Goal: Information Seeking & Learning: Learn about a topic

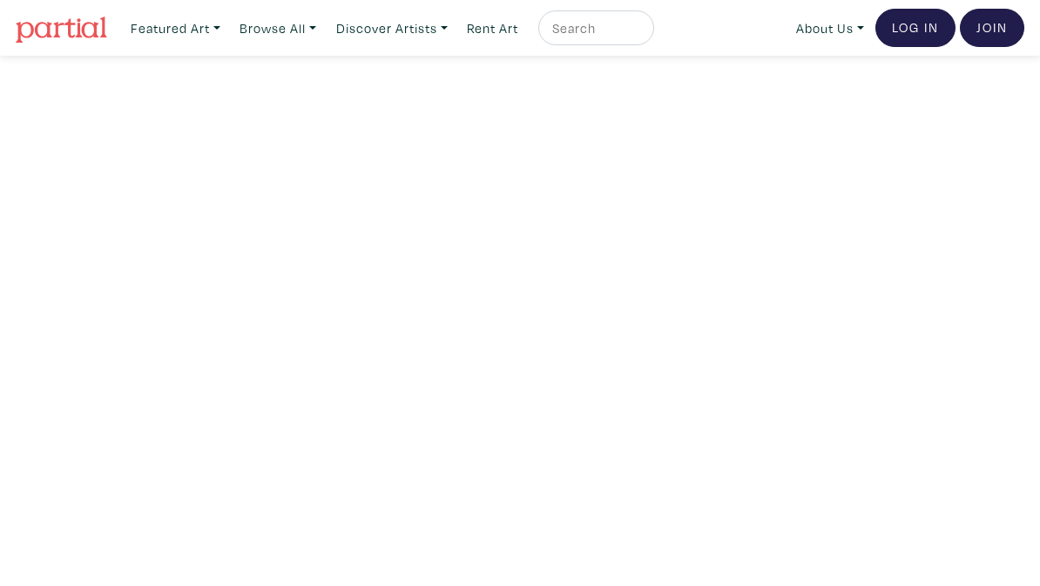
click at [228, 28] on link "Browse All" at bounding box center [175, 28] width 105 height 36
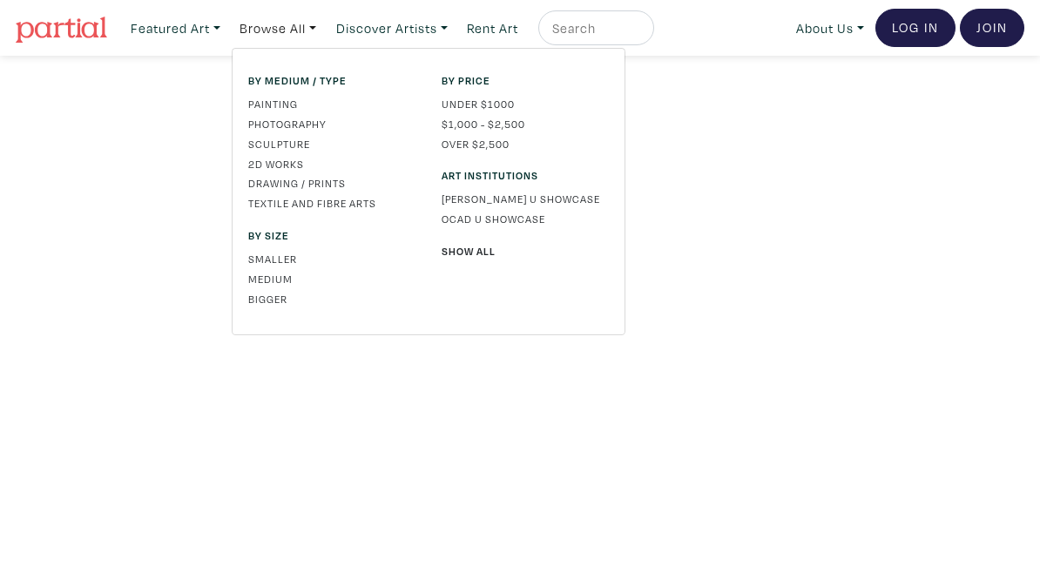
click at [332, 176] on link "Drawing / Prints" at bounding box center [331, 183] width 167 height 16
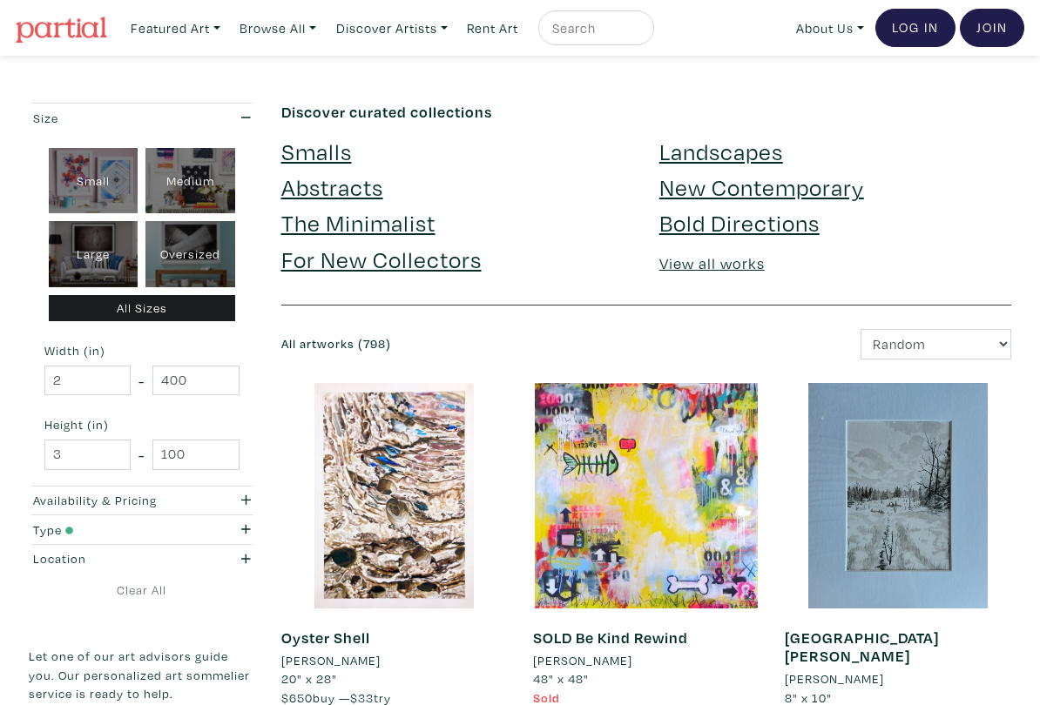
click at [327, 155] on link "Smalls" at bounding box center [316, 151] width 71 height 30
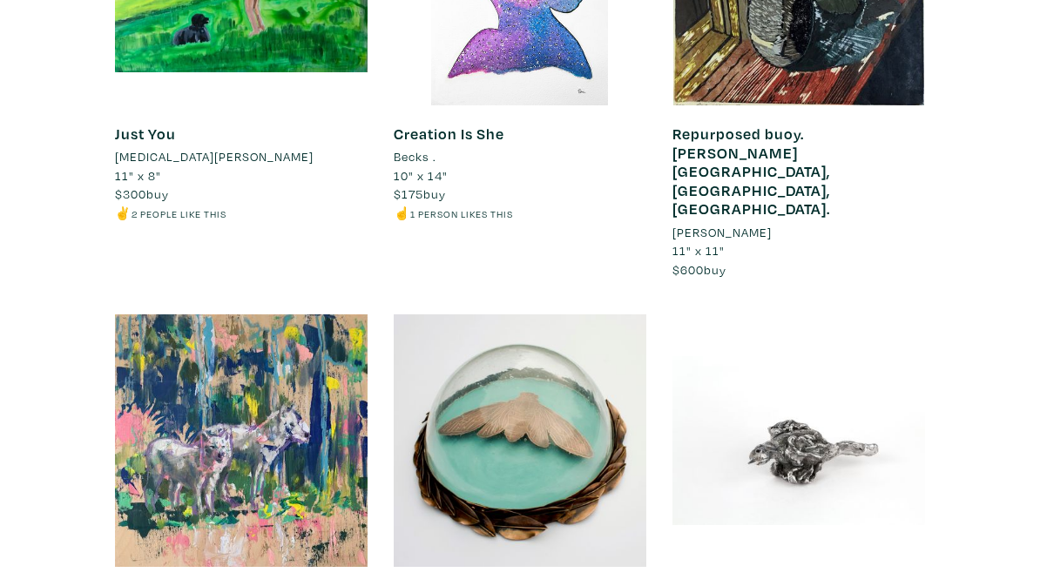
scroll to position [13500, 0]
click at [191, 314] on div at bounding box center [241, 440] width 253 height 253
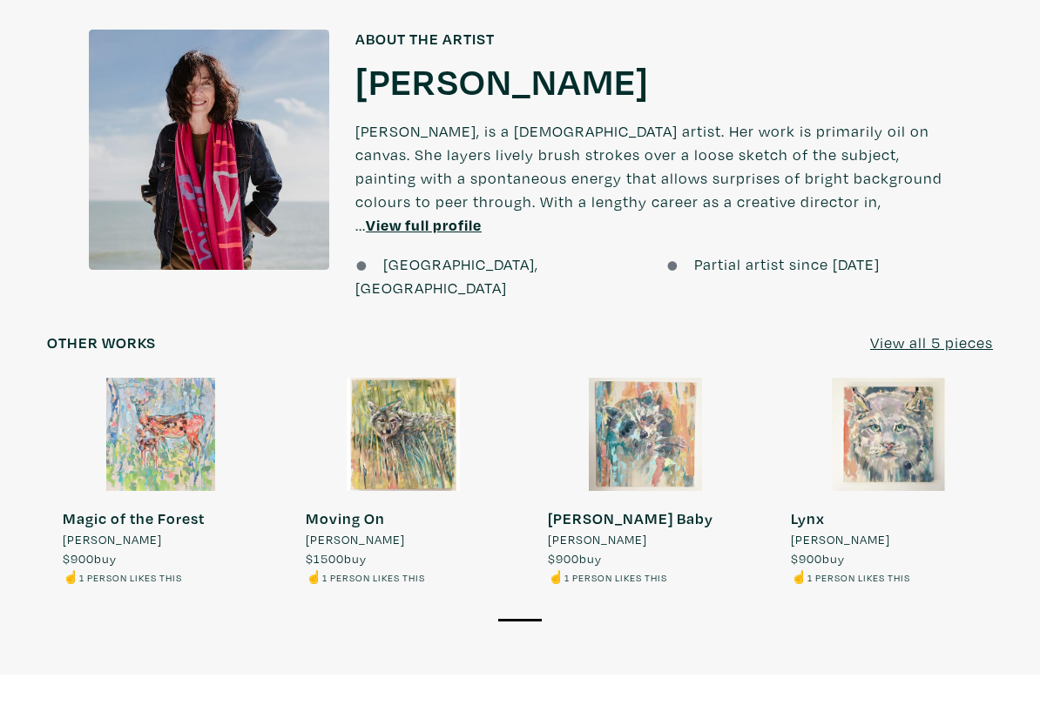
scroll to position [1468, 0]
click at [967, 332] on u "View all 5 pieces" at bounding box center [931, 342] width 123 height 20
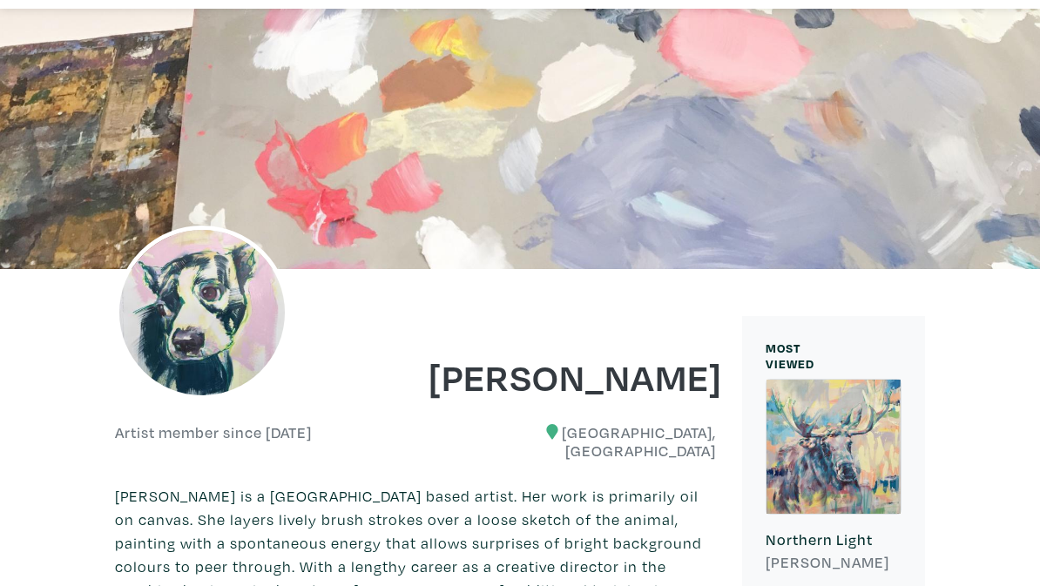
scroll to position [13, 0]
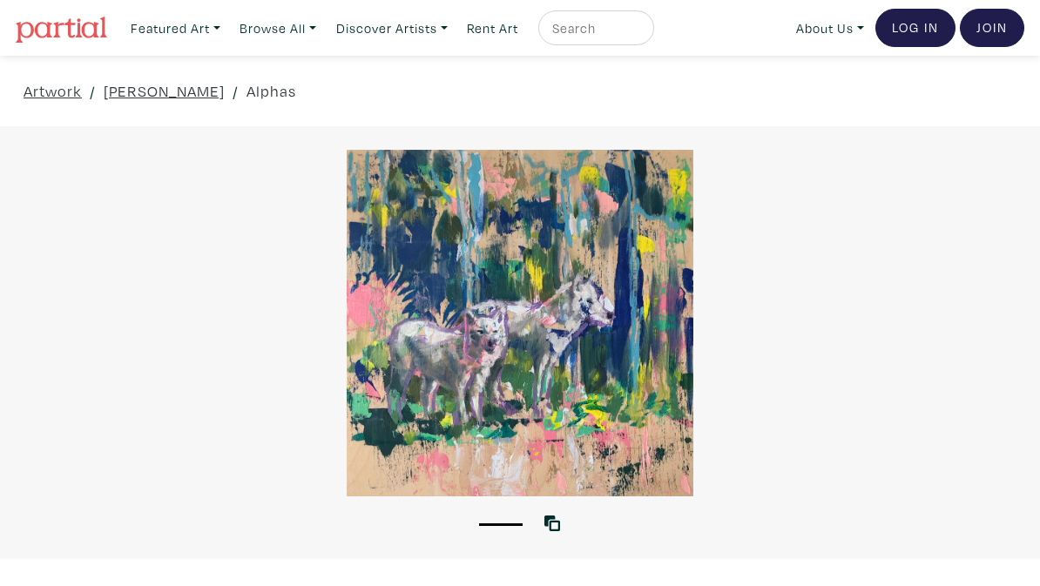
click at [228, 30] on link "Browse All" at bounding box center [175, 28] width 105 height 36
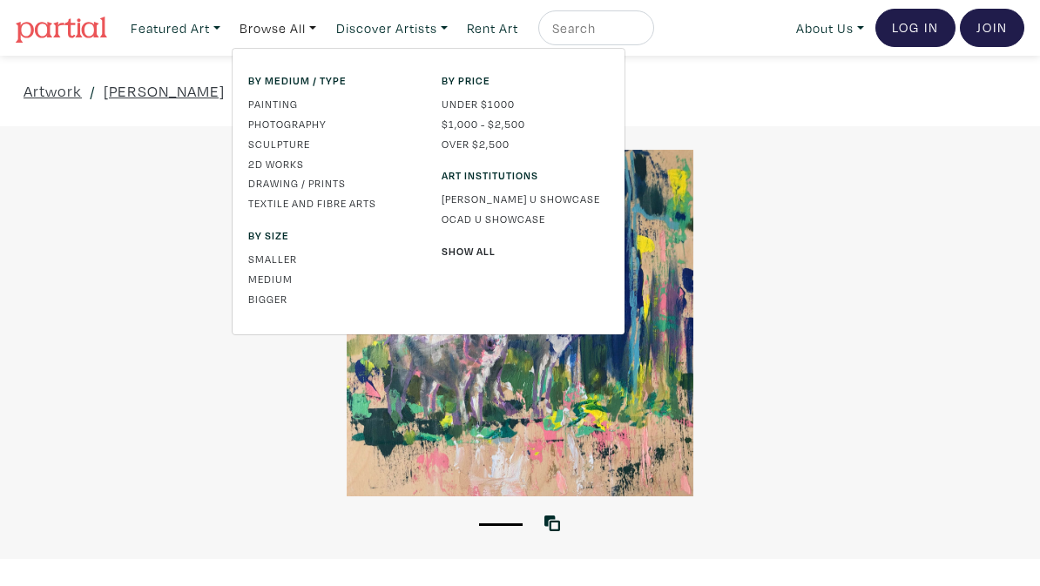
click at [293, 101] on link "Painting" at bounding box center [331, 104] width 167 height 16
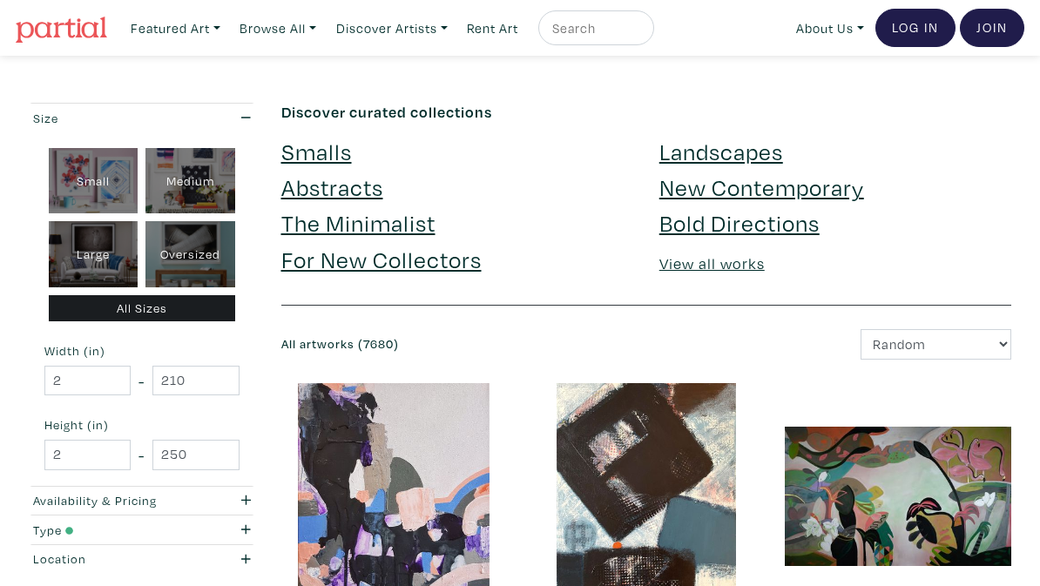
click at [745, 147] on link "Landscapes" at bounding box center [721, 151] width 124 height 30
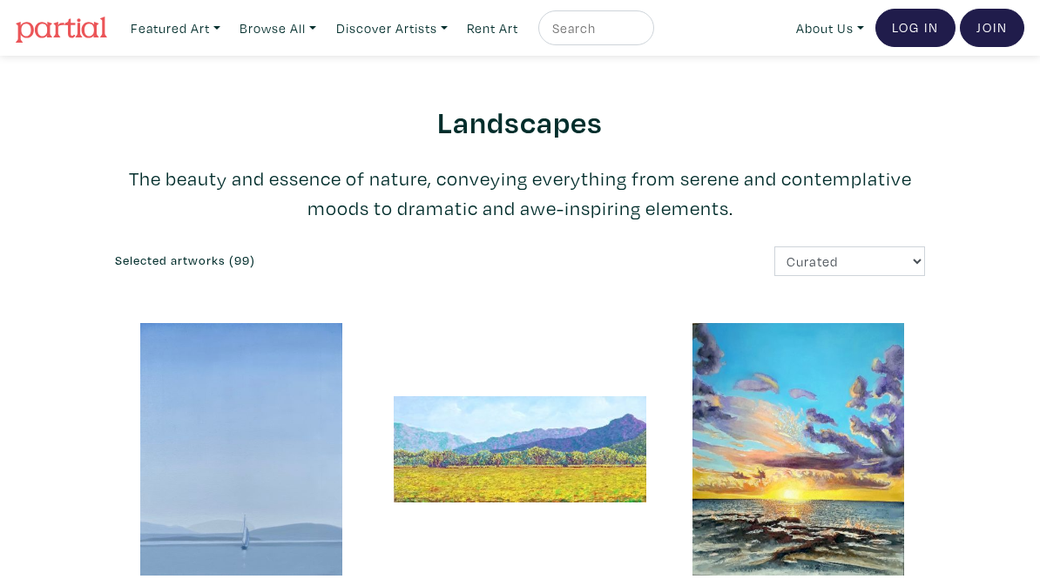
click at [228, 25] on link "Browse All" at bounding box center [175, 28] width 105 height 36
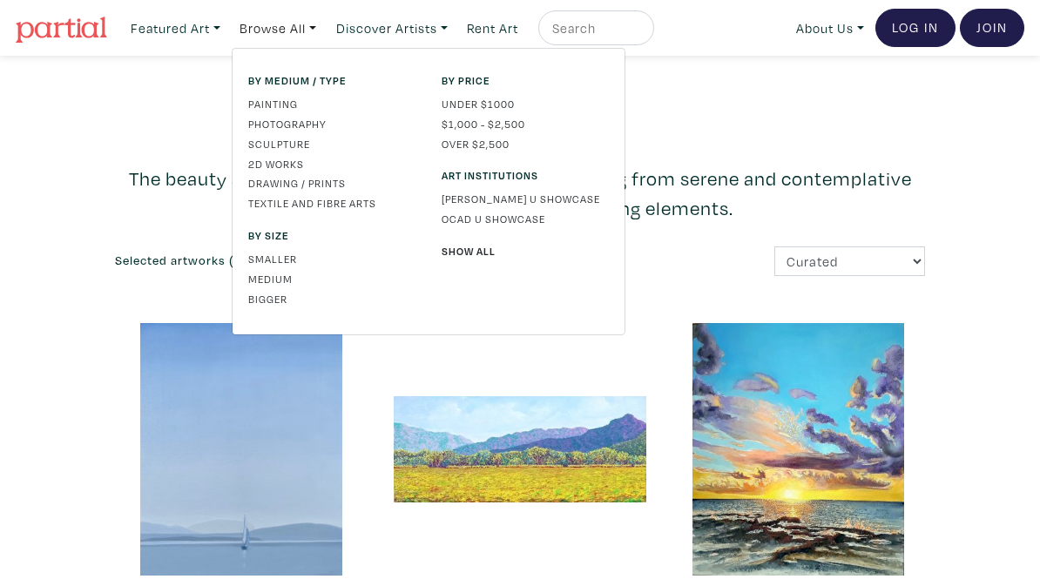
click at [281, 143] on link "Sculpture" at bounding box center [331, 144] width 167 height 16
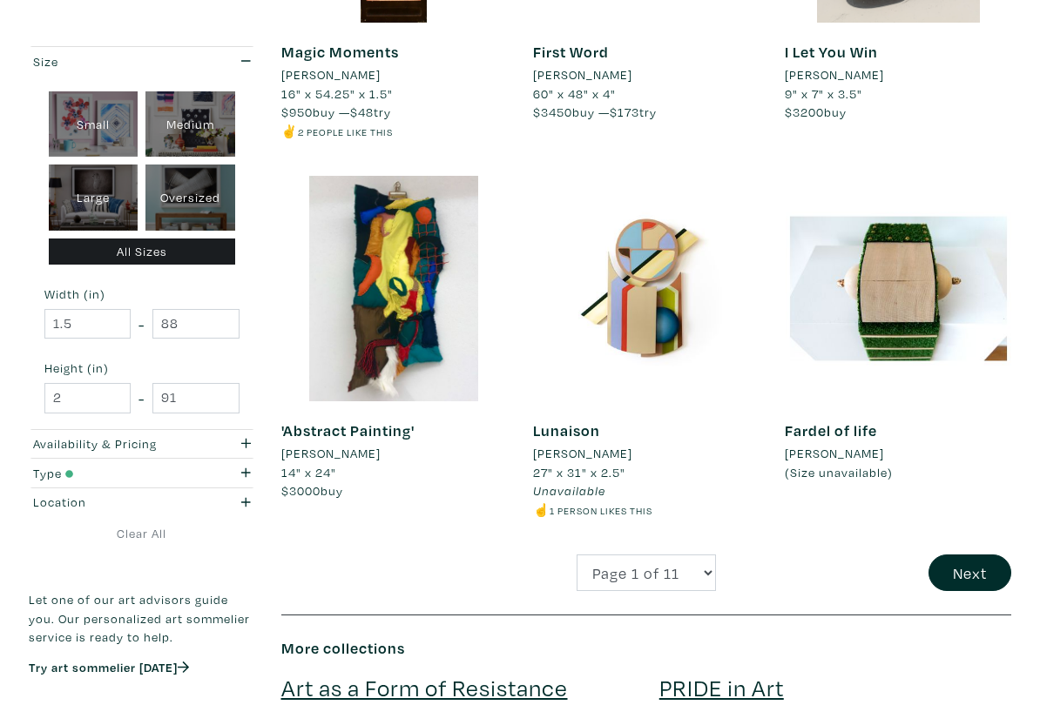
scroll to position [2859, 0]
click at [984, 562] on button "Next" at bounding box center [969, 573] width 83 height 37
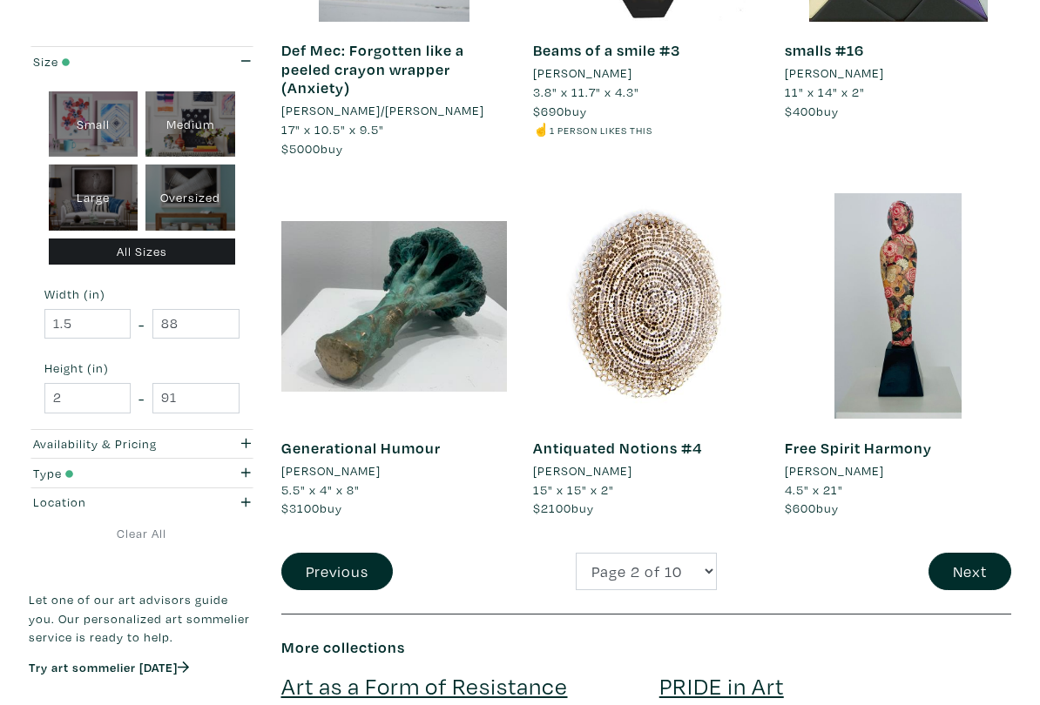
scroll to position [2842, 0]
click at [984, 564] on button "Next" at bounding box center [969, 571] width 83 height 37
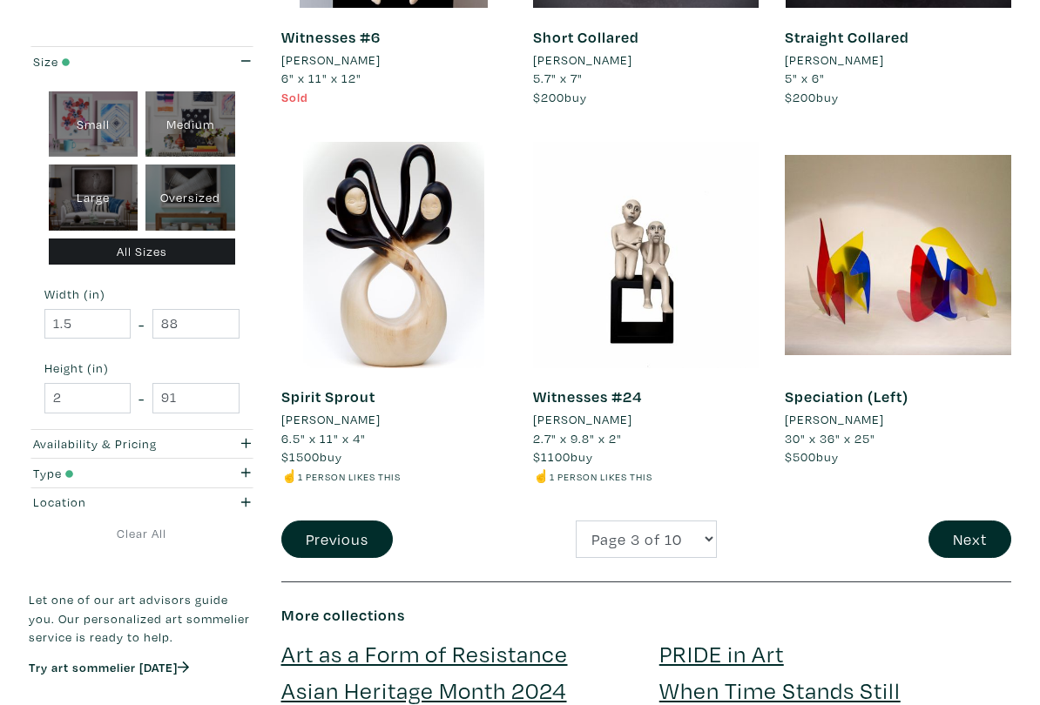
scroll to position [2837, 0]
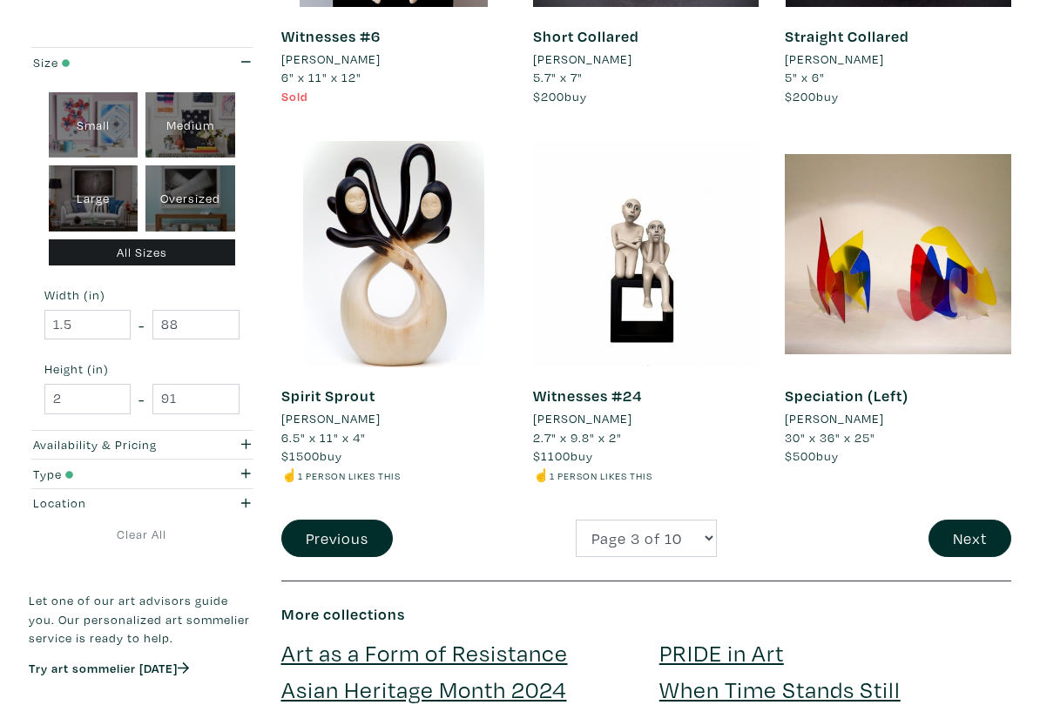
click at [981, 524] on button "Next" at bounding box center [969, 538] width 83 height 37
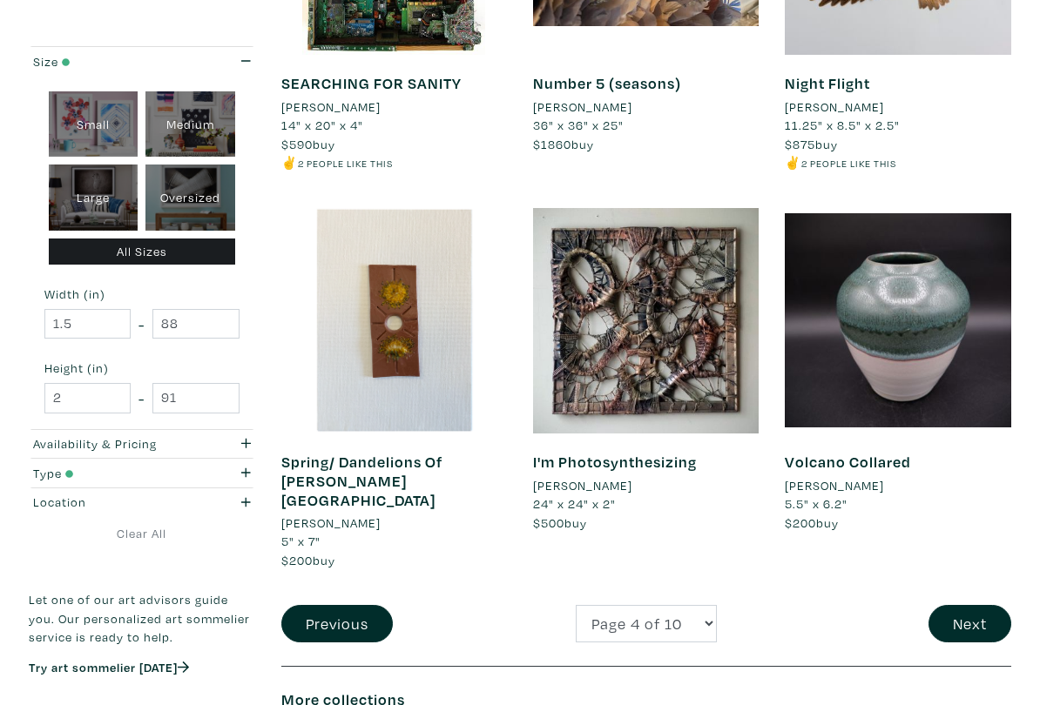
scroll to position [2846, 0]
click at [985, 585] on button "Next" at bounding box center [969, 623] width 83 height 37
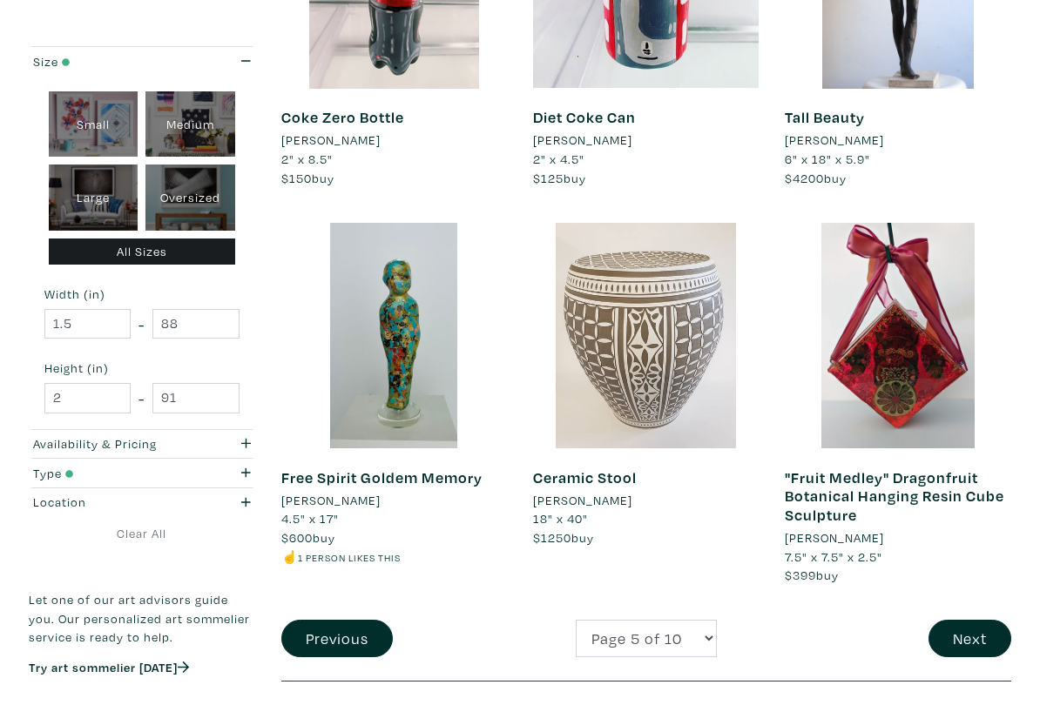
scroll to position [2775, 0]
click at [978, 585] on button "Next" at bounding box center [969, 638] width 83 height 37
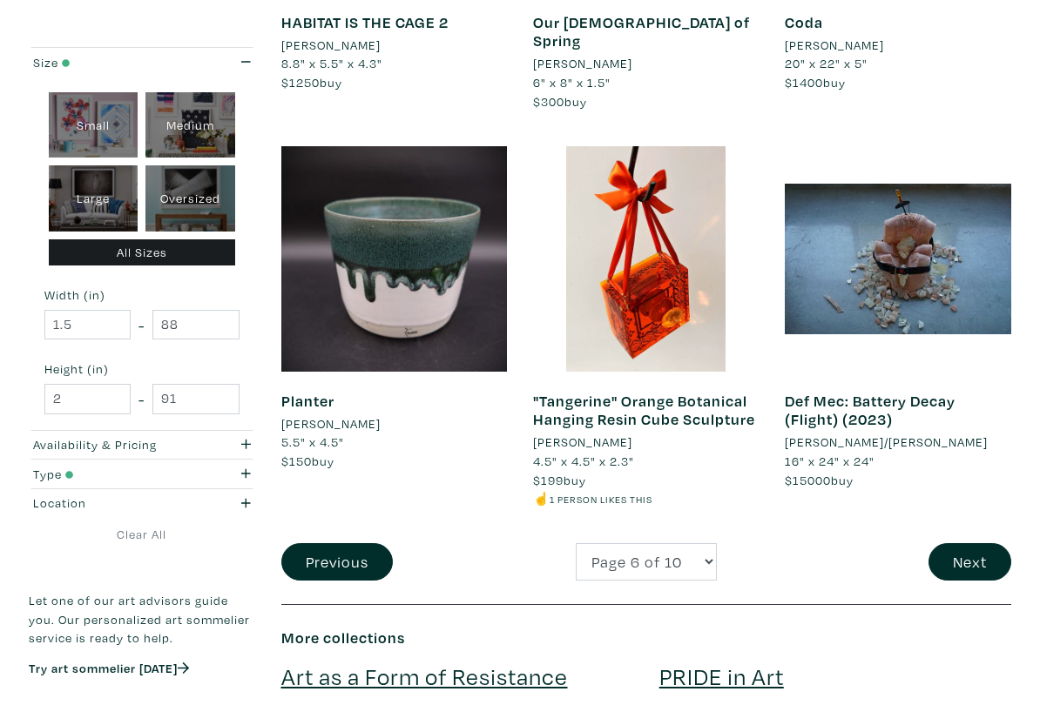
scroll to position [2856, 0]
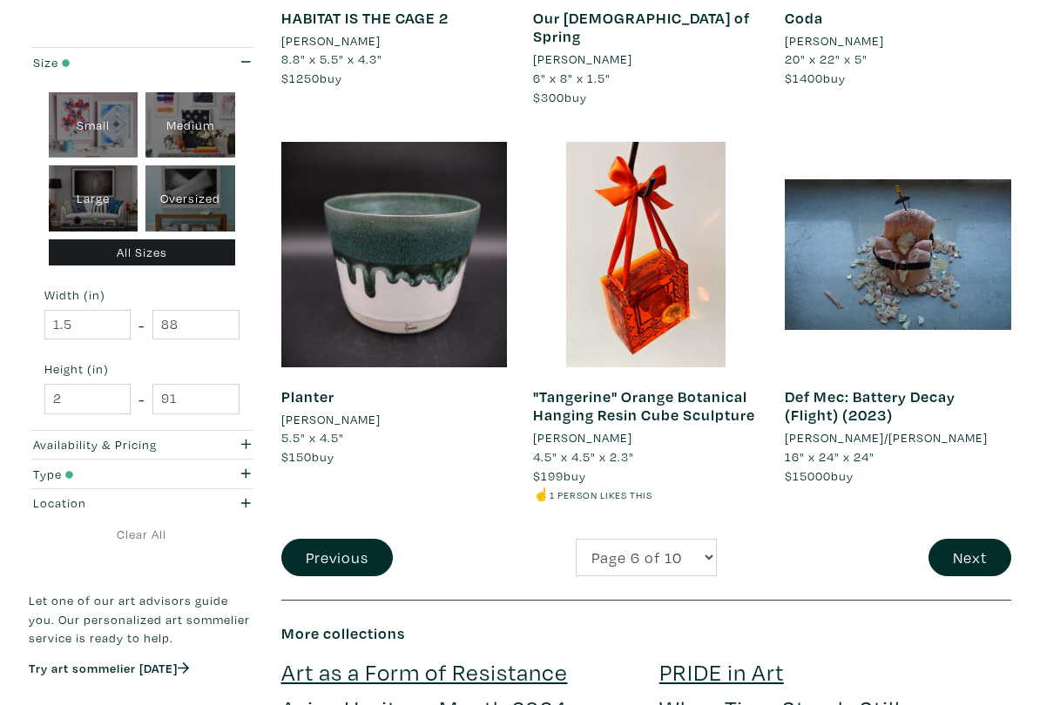
click at [981, 539] on button "Next" at bounding box center [969, 557] width 83 height 37
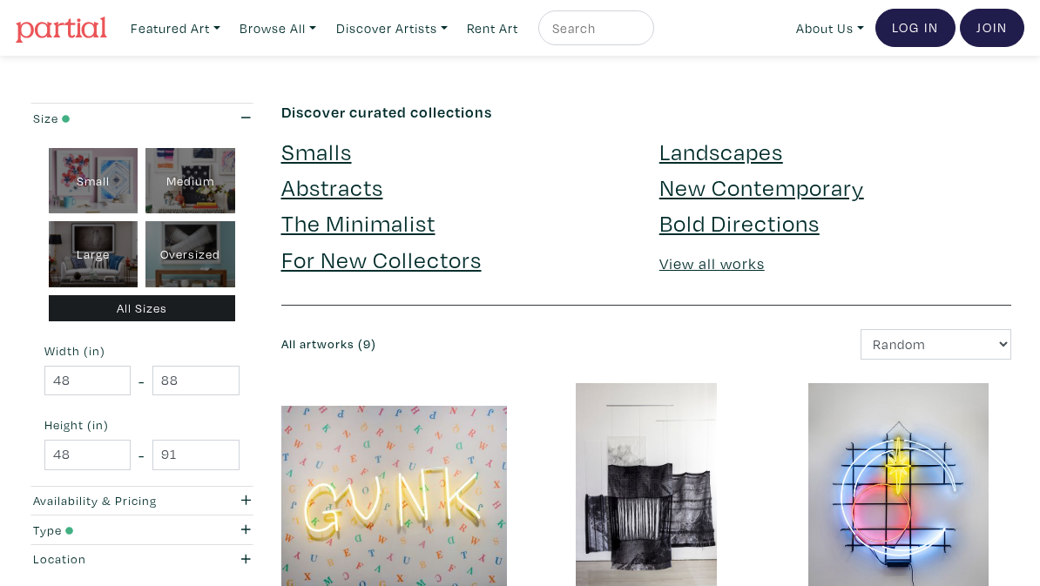
click at [228, 32] on link "Browse All" at bounding box center [175, 28] width 105 height 36
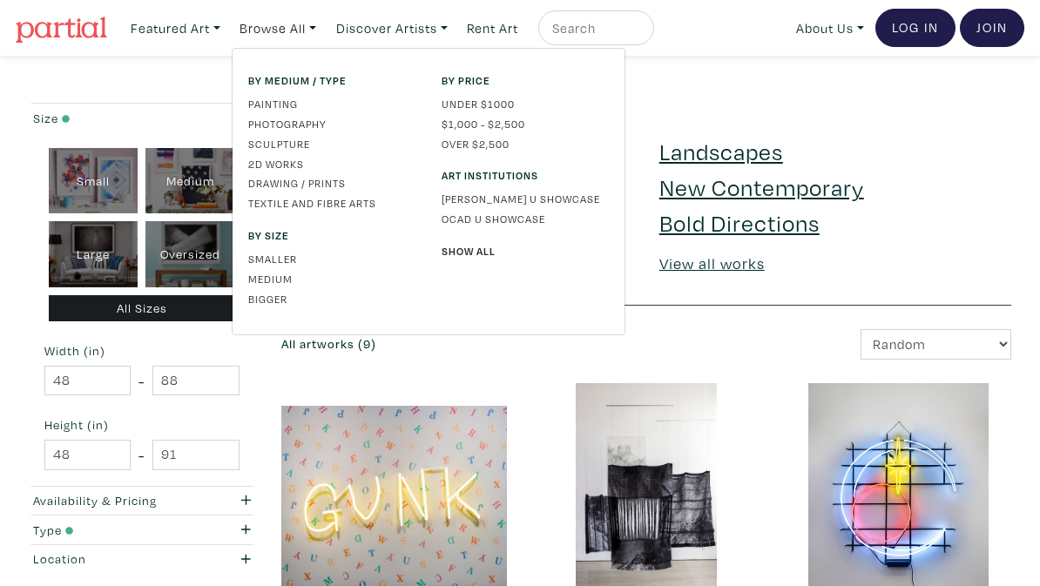
click at [280, 104] on link "Painting" at bounding box center [331, 104] width 167 height 16
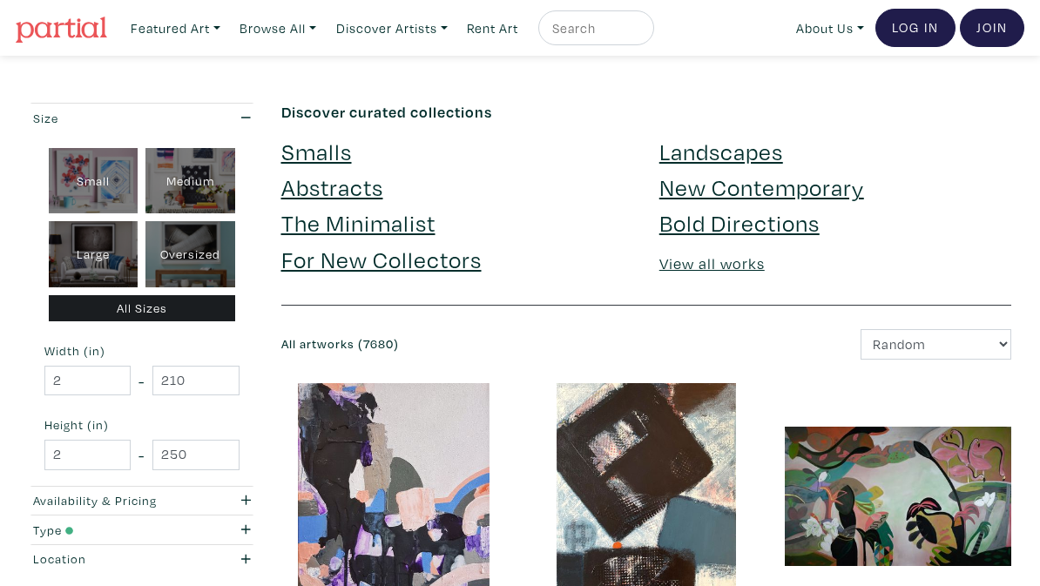
click at [98, 266] on div "Large" at bounding box center [94, 254] width 90 height 66
type input "28"
type input "48"
type input "28"
type input "48"
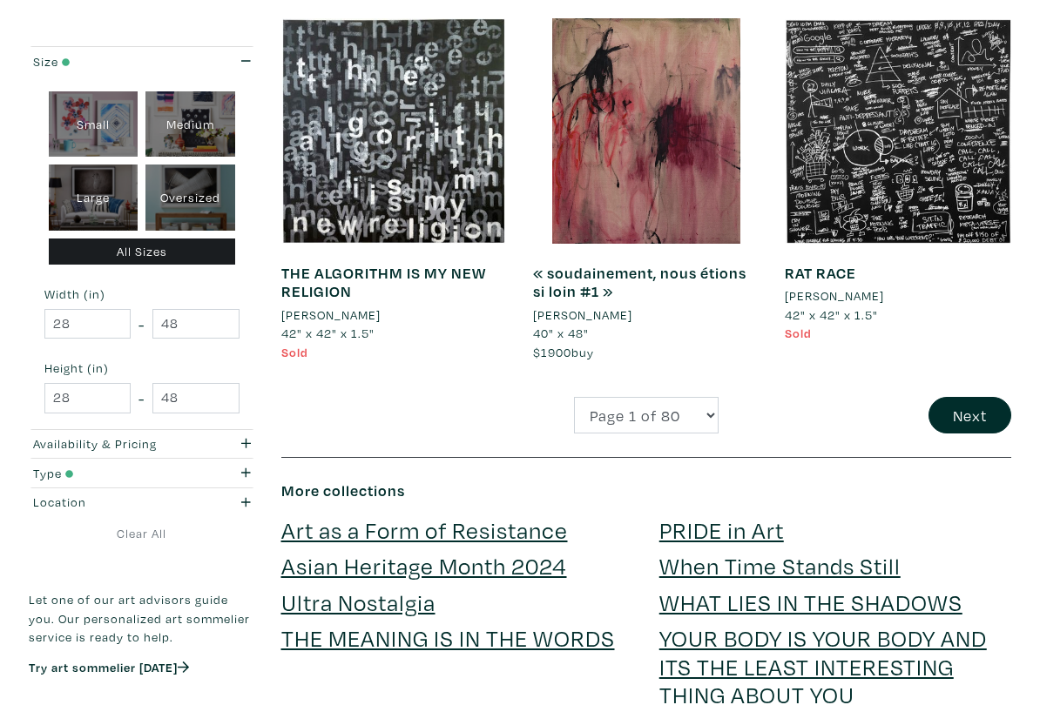
scroll to position [3017, 0]
click at [979, 397] on button "Next" at bounding box center [969, 415] width 83 height 37
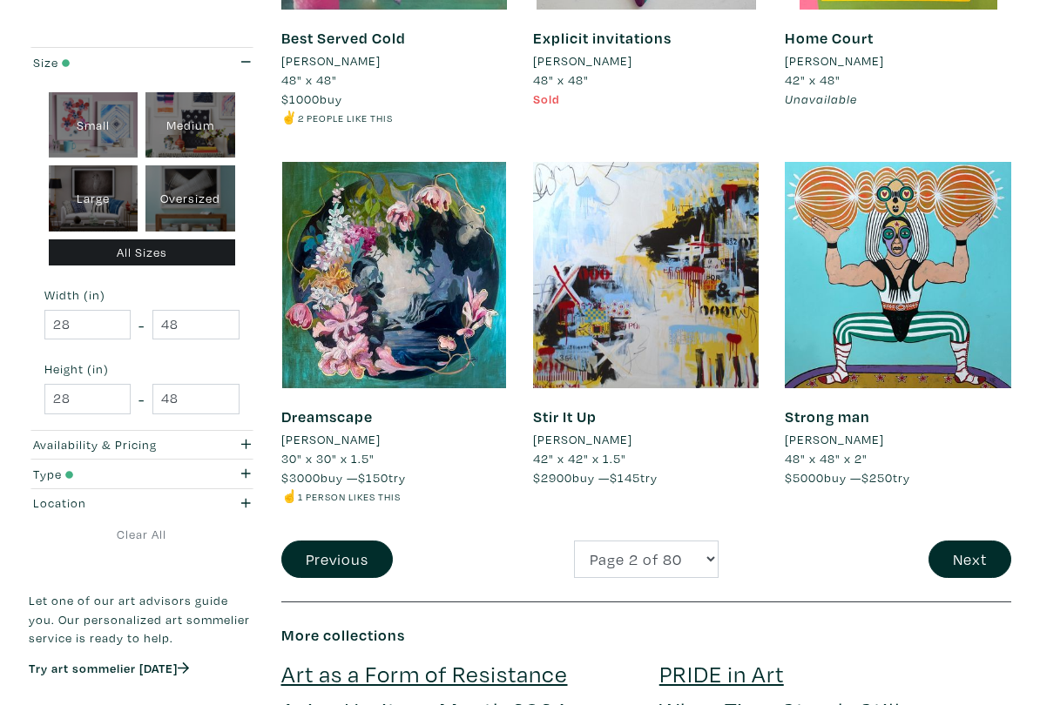
scroll to position [2875, 0]
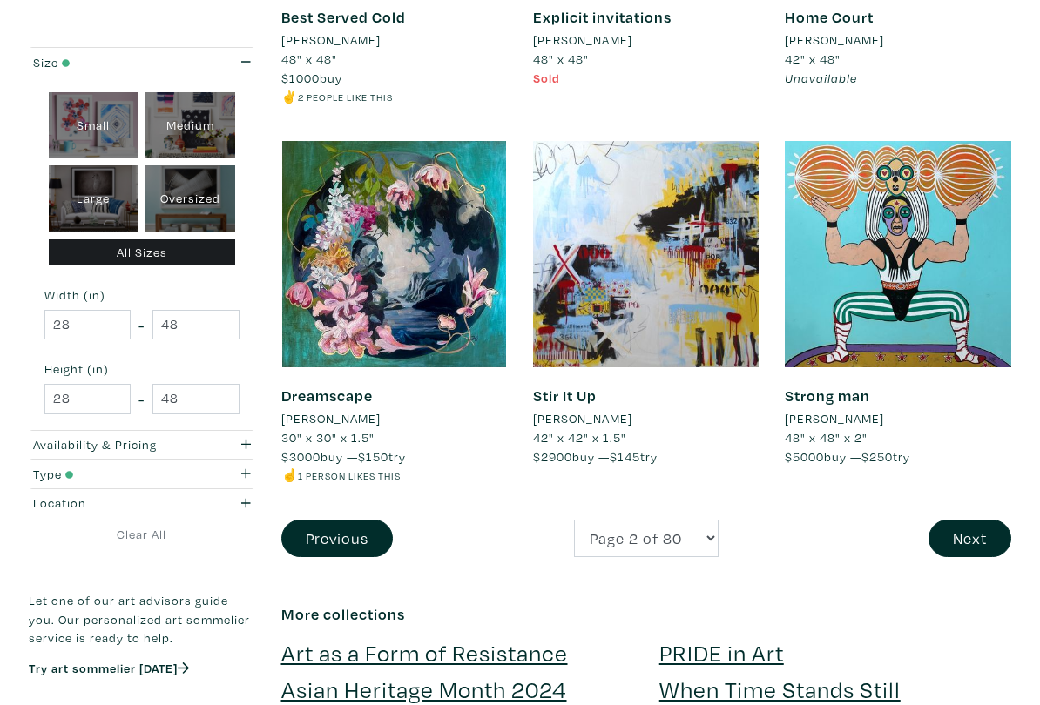
click at [978, 528] on button "Next" at bounding box center [969, 538] width 83 height 37
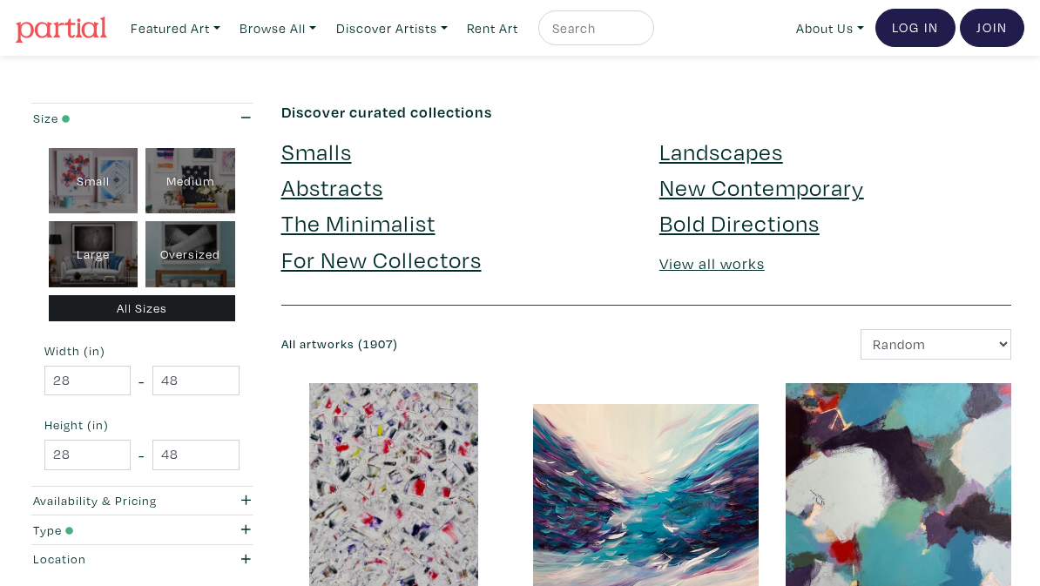
click at [728, 161] on link "Landscapes" at bounding box center [721, 151] width 124 height 30
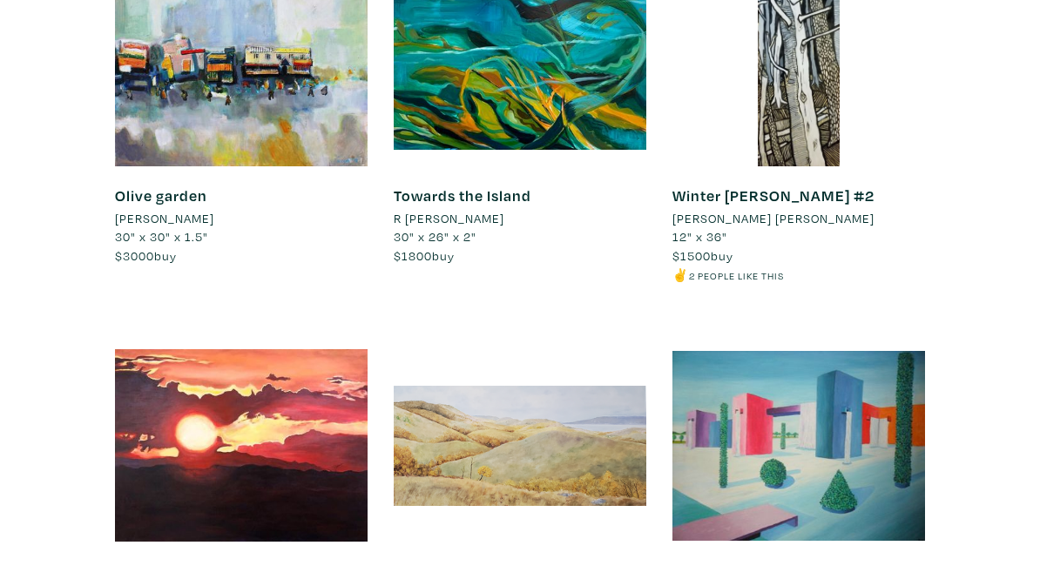
scroll to position [12820, 0]
